Goal: Transaction & Acquisition: Purchase product/service

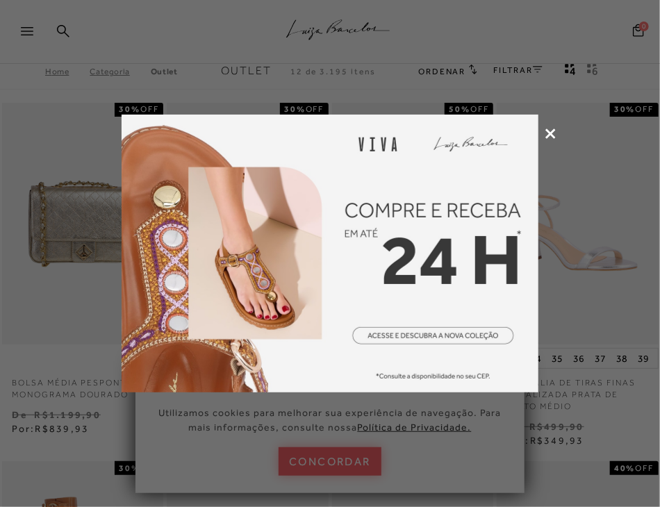
click at [556, 137] on icon at bounding box center [551, 134] width 10 height 10
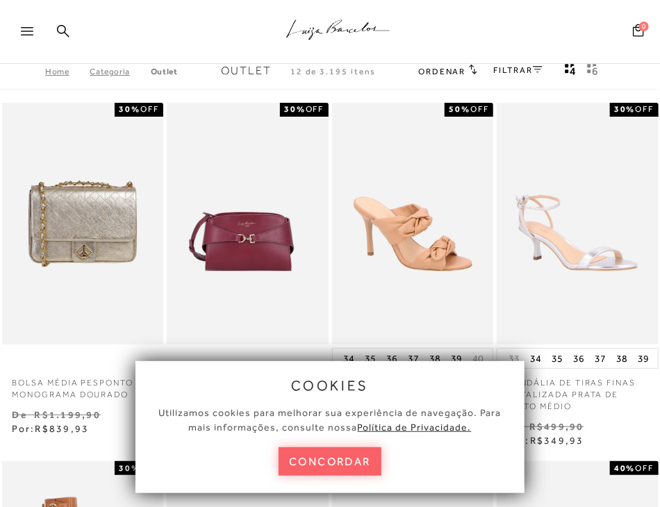
click at [24, 36] on div at bounding box center [33, 35] width 25 height 21
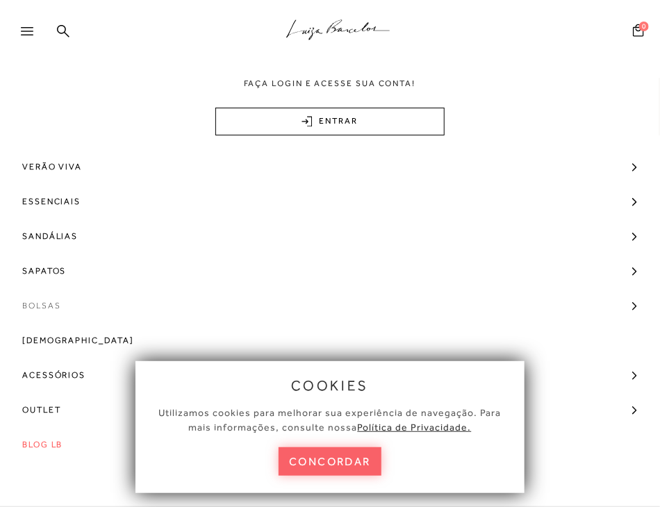
click at [39, 304] on span "Bolsas" at bounding box center [41, 305] width 39 height 35
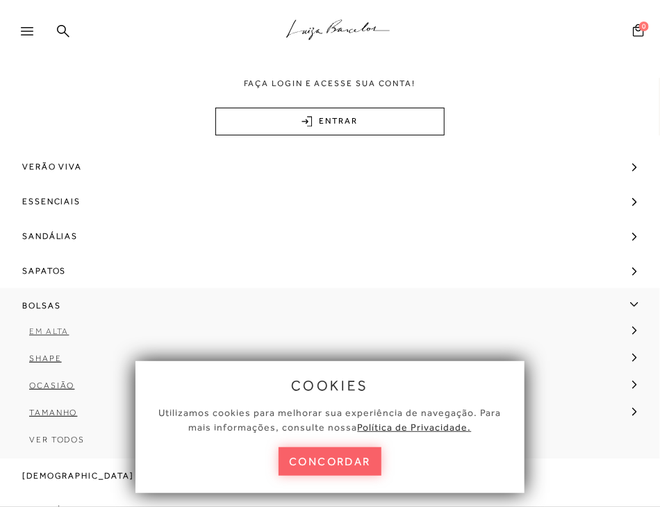
click at [42, 334] on span "Em Alta" at bounding box center [49, 332] width 40 height 10
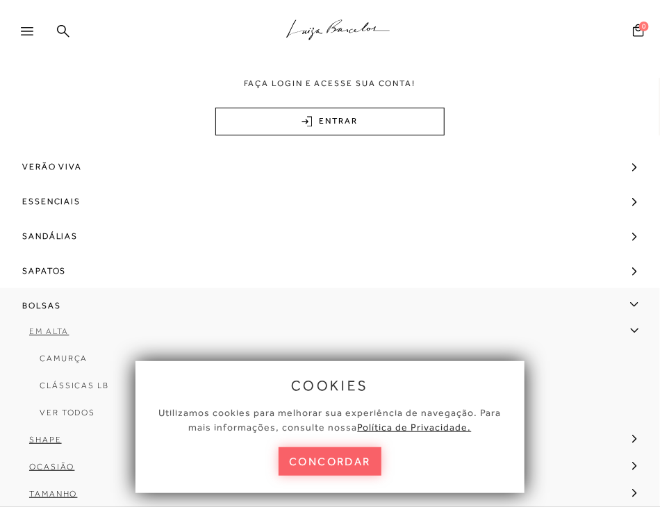
click at [42, 329] on span "Em Alta" at bounding box center [49, 332] width 40 height 10
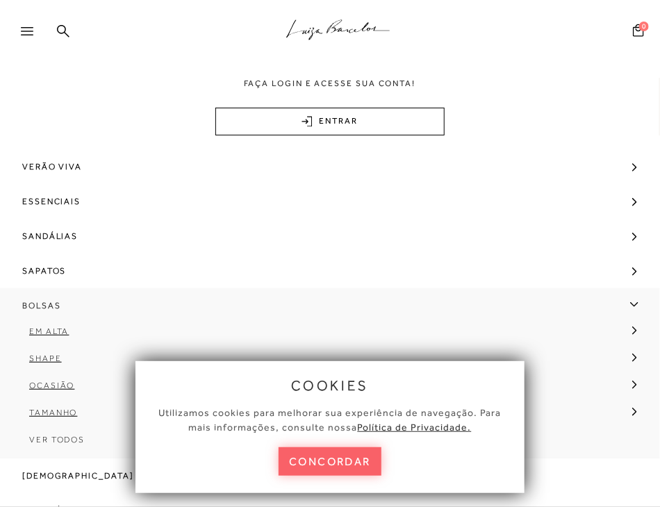
click at [44, 309] on span "Bolsas" at bounding box center [41, 305] width 39 height 35
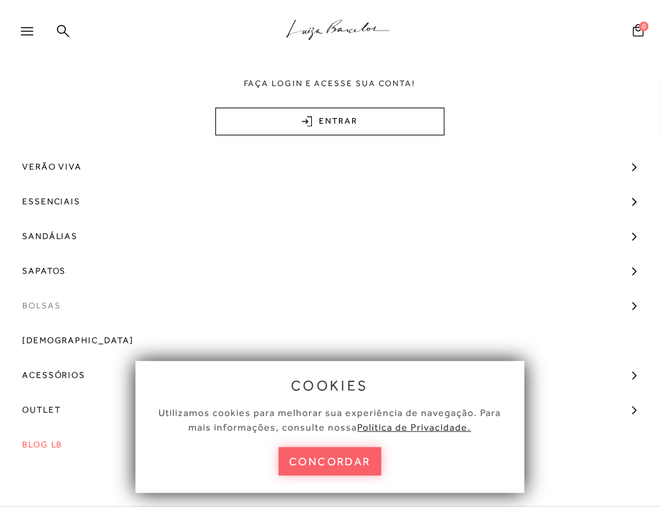
click at [44, 309] on span "Bolsas" at bounding box center [41, 305] width 39 height 35
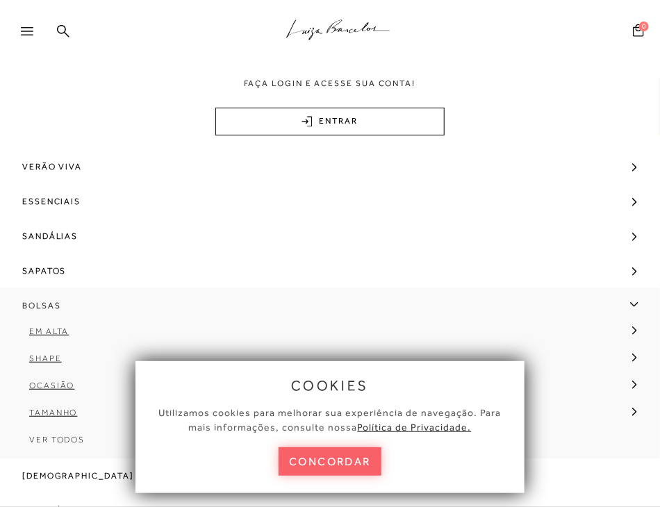
click at [45, 312] on span "Bolsas" at bounding box center [41, 305] width 39 height 35
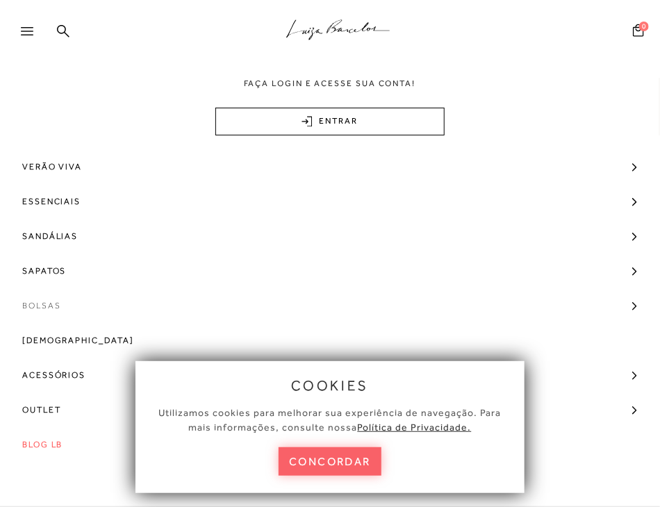
scroll to position [556, 0]
click at [55, 307] on span "Bolsas" at bounding box center [41, 305] width 39 height 35
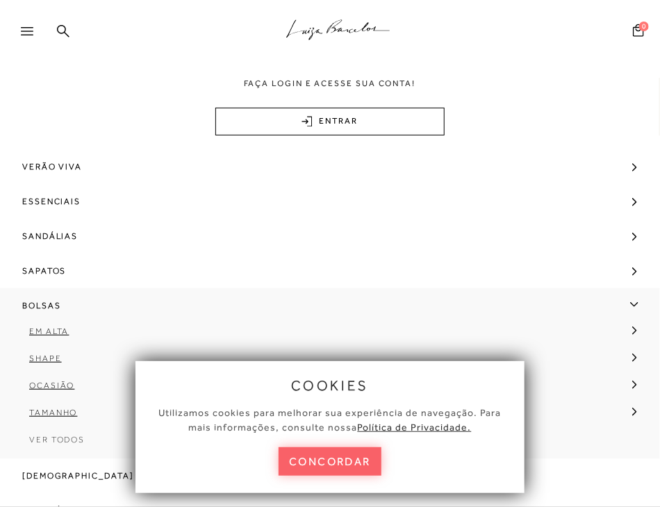
click at [57, 439] on span "Ver Todos" at bounding box center [57, 440] width 56 height 10
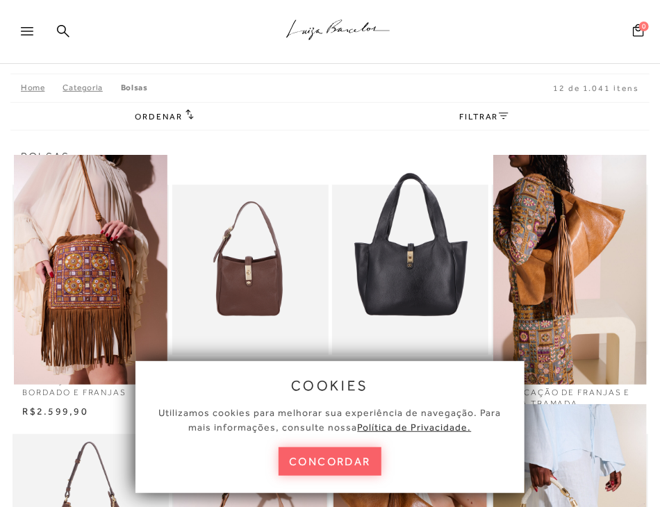
scroll to position [70, 0]
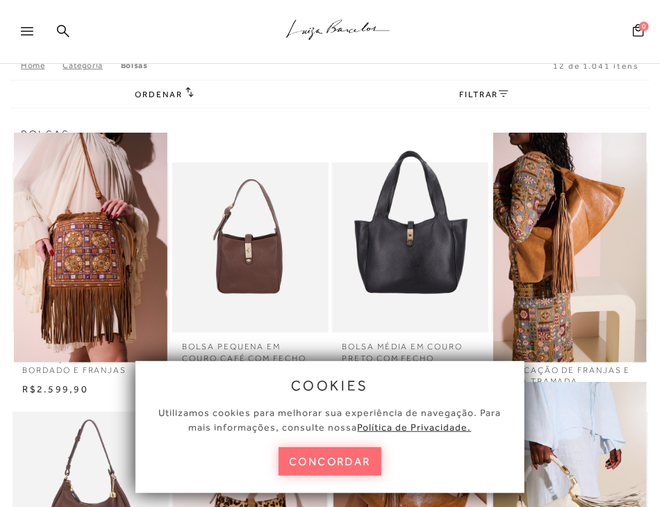
click at [350, 466] on button "concordar" at bounding box center [330, 462] width 103 height 28
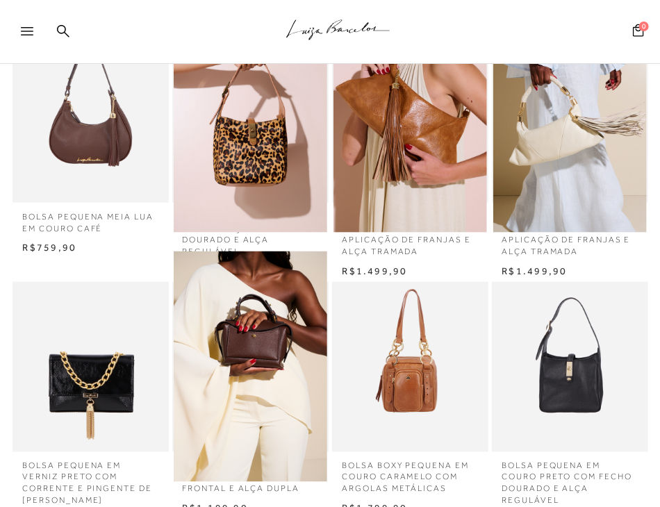
scroll to position [487, 0]
